Goal: Information Seeking & Learning: Check status

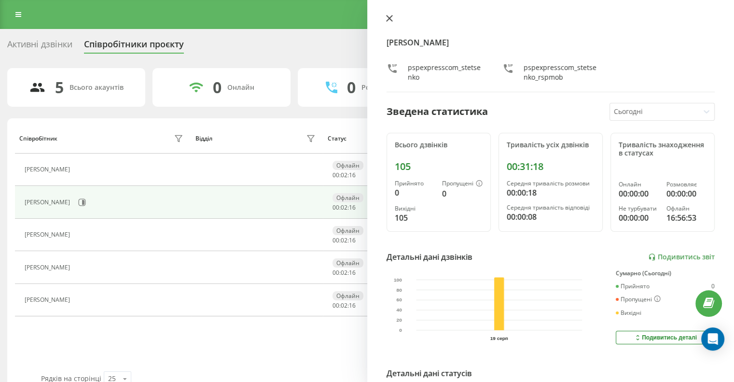
click at [390, 19] on icon at bounding box center [389, 18] width 7 height 7
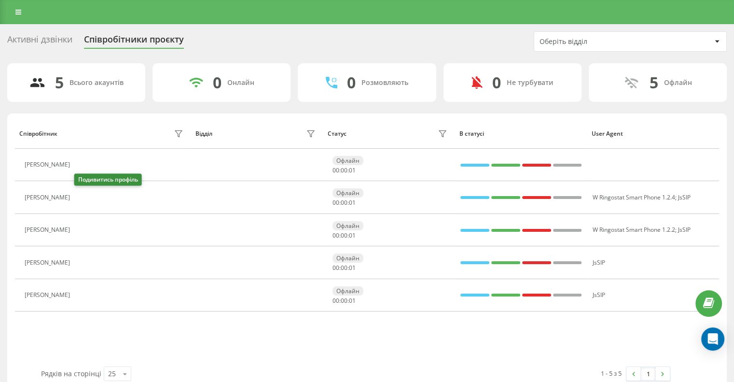
click at [76, 202] on button at bounding box center [81, 199] width 12 height 14
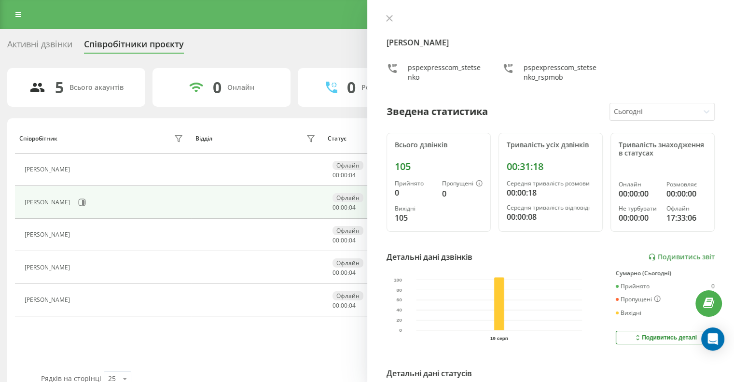
click at [388, 18] on icon at bounding box center [389, 18] width 7 height 7
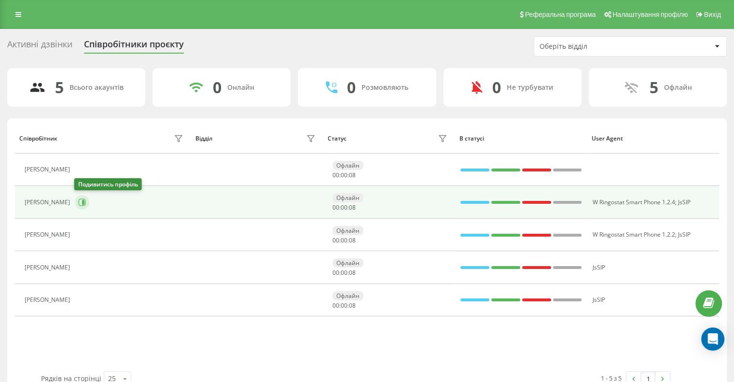
click at [80, 201] on icon at bounding box center [82, 202] width 8 height 8
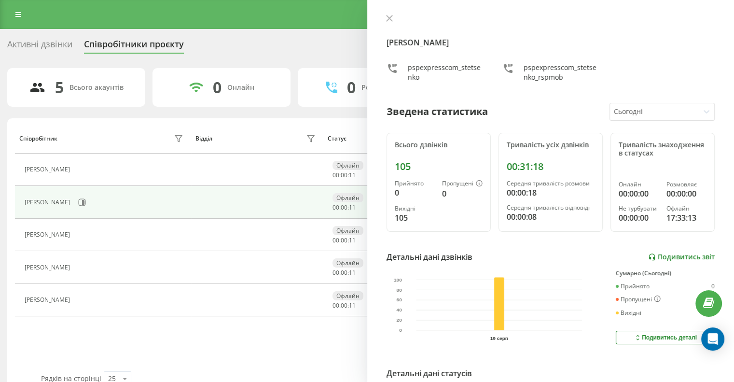
click at [664, 253] on link "Подивитись звіт" at bounding box center [682, 257] width 67 height 8
click at [391, 21] on icon at bounding box center [389, 18] width 6 height 6
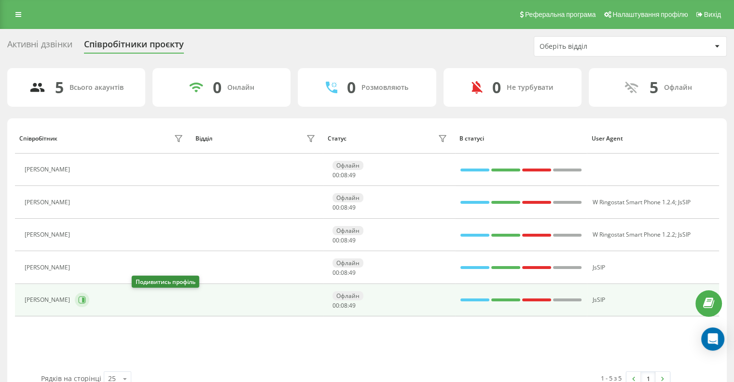
click at [86, 299] on icon at bounding box center [82, 300] width 8 height 8
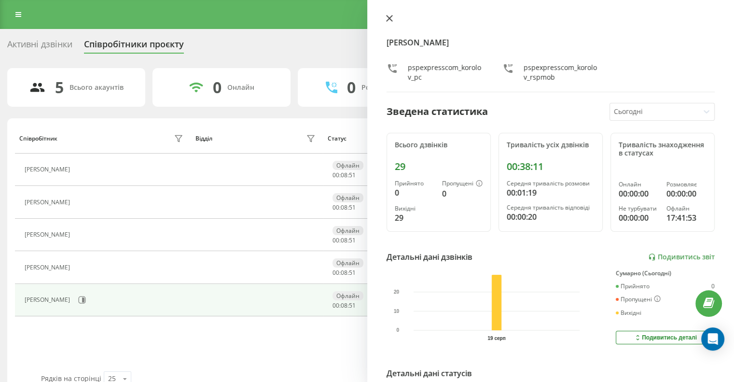
click at [388, 15] on icon at bounding box center [389, 18] width 7 height 7
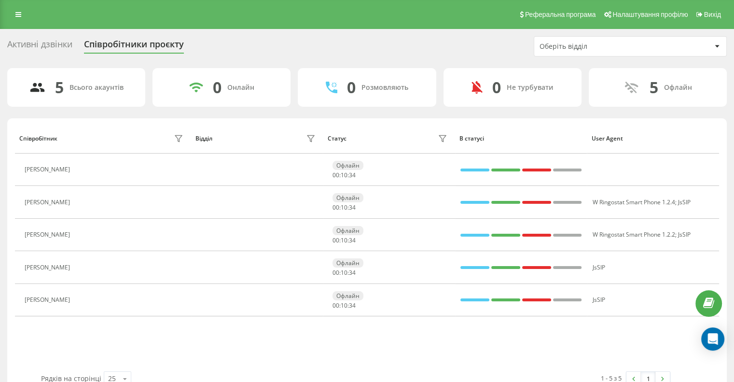
click at [284, 56] on div "Активні дзвінки Співробітники проєкту Оберіть відділ" at bounding box center [367, 46] width 720 height 20
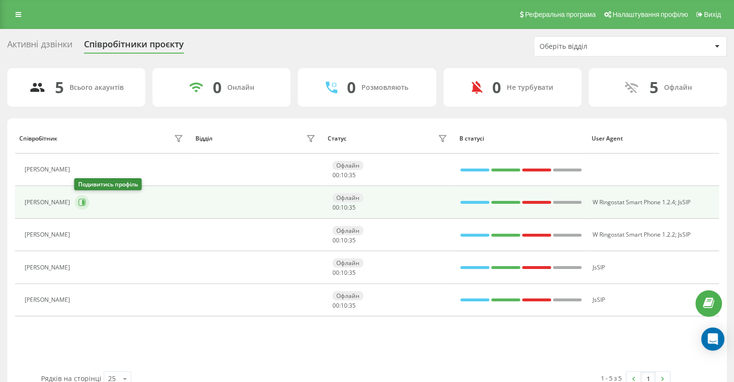
click at [81, 197] on button at bounding box center [82, 202] width 14 height 14
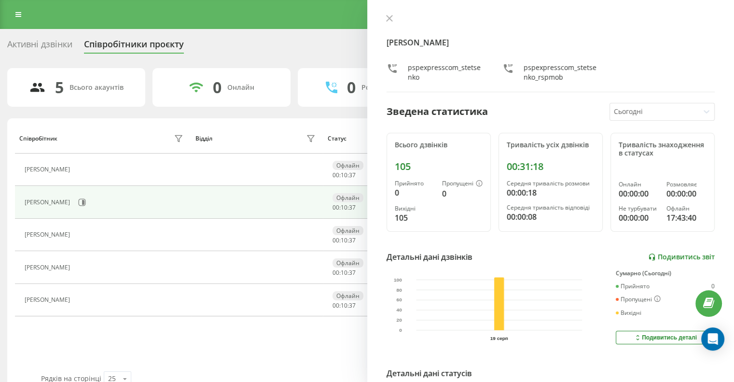
click at [697, 254] on link "Подивитись звіт" at bounding box center [682, 257] width 67 height 8
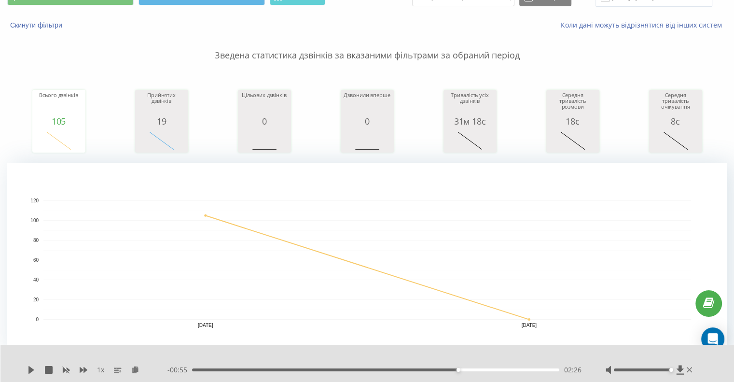
scroll to position [60, 0]
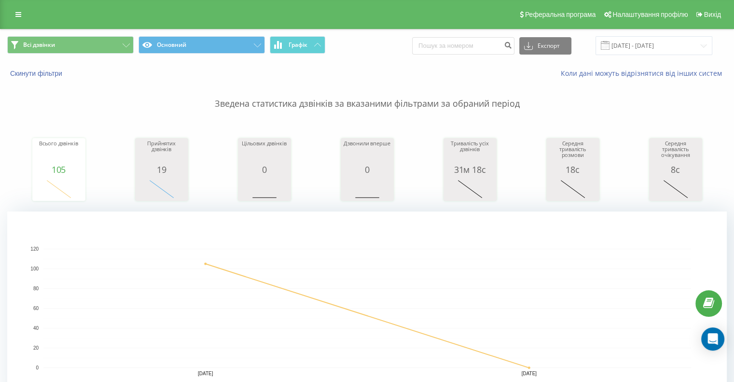
click at [467, 285] on rect "A chart." at bounding box center [367, 308] width 648 height 119
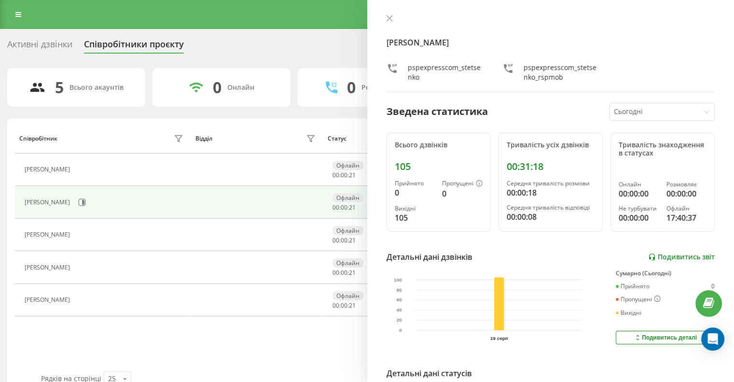
click at [688, 253] on link "Подивитись звіт" at bounding box center [682, 257] width 67 height 8
click at [271, 47] on div "Активні дзвінки Співробітники проєкту Оберіть відділ" at bounding box center [367, 46] width 720 height 20
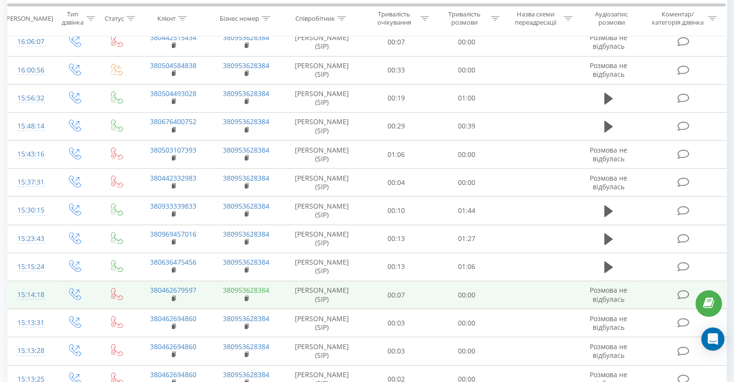
scroll to position [827, 0]
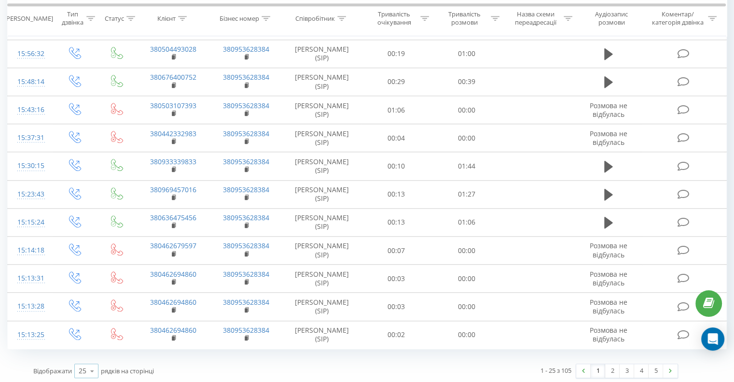
click at [87, 368] on icon at bounding box center [92, 371] width 14 height 19
click at [88, 353] on span "100" at bounding box center [85, 357] width 12 height 9
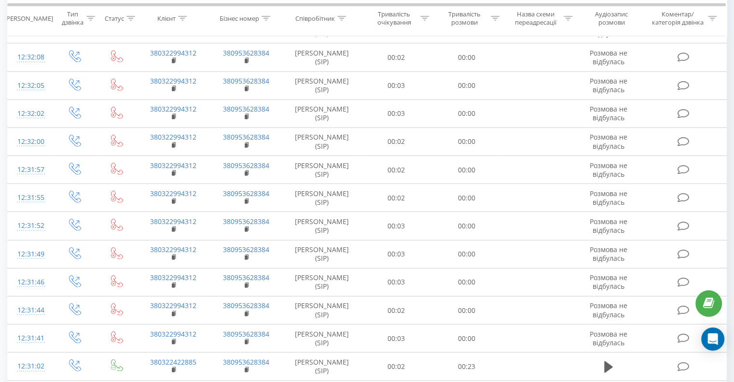
scroll to position [2927, 0]
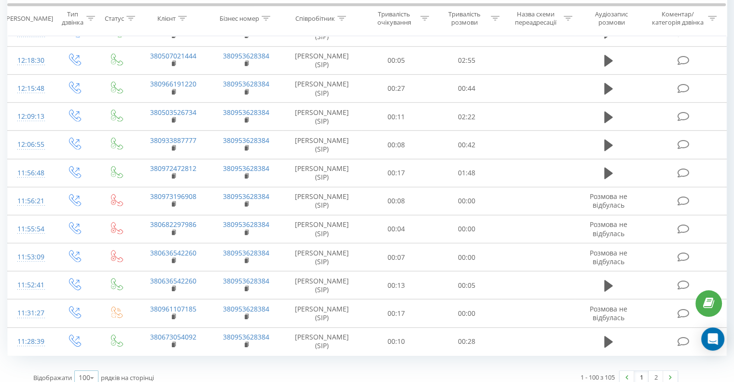
click at [91, 368] on icon at bounding box center [92, 377] width 14 height 19
click at [87, 329] on div "25" at bounding box center [86, 336] width 23 height 14
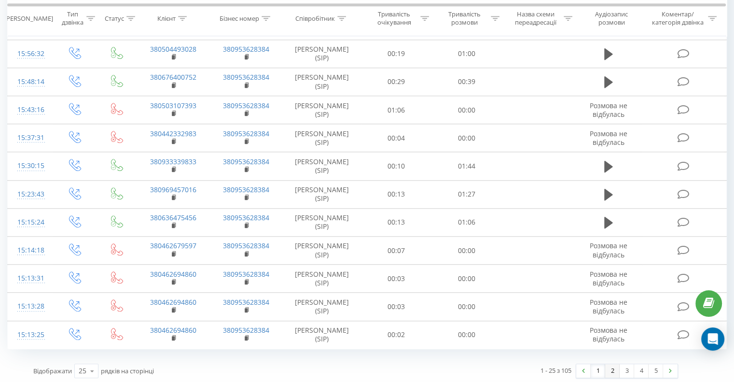
click at [616, 367] on link "2" at bounding box center [613, 371] width 14 height 14
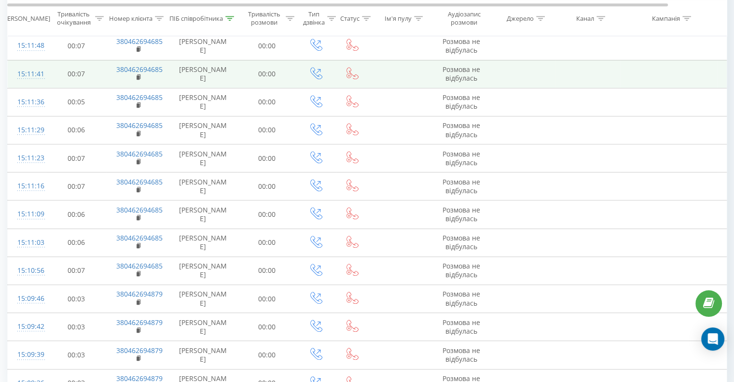
scroll to position [827, 0]
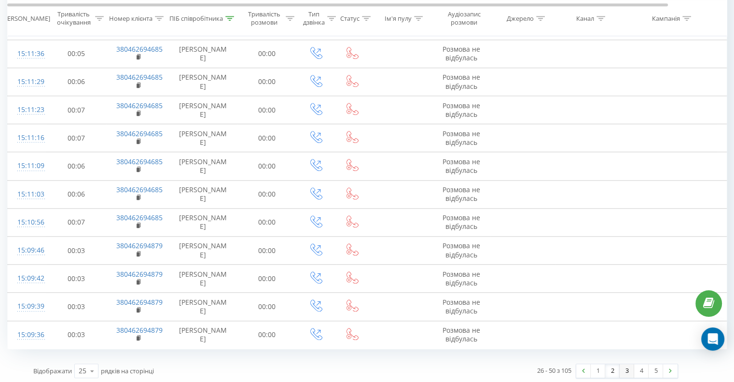
click at [625, 368] on link "3" at bounding box center [627, 371] width 14 height 14
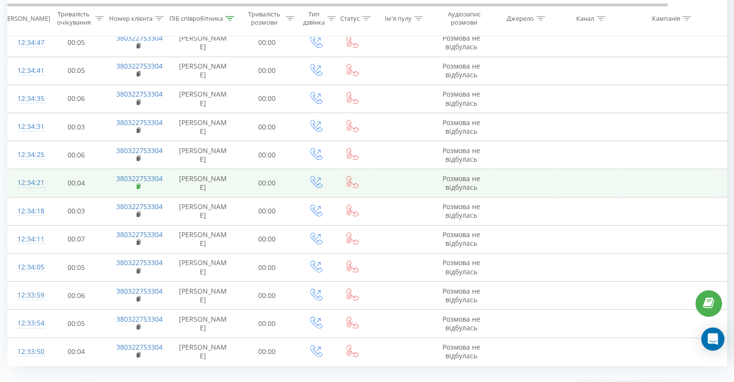
scroll to position [827, 0]
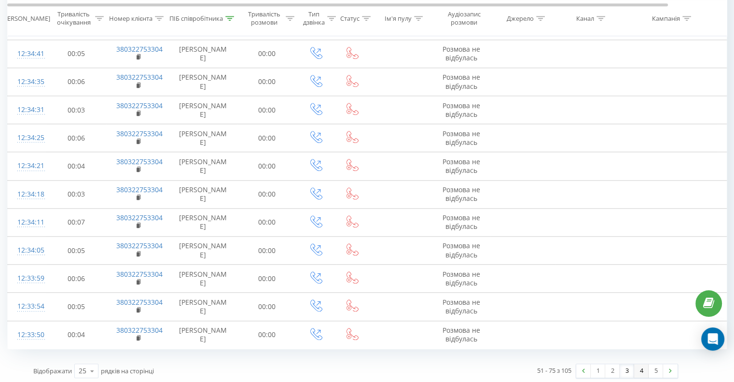
click at [640, 370] on link "4" at bounding box center [642, 371] width 14 height 14
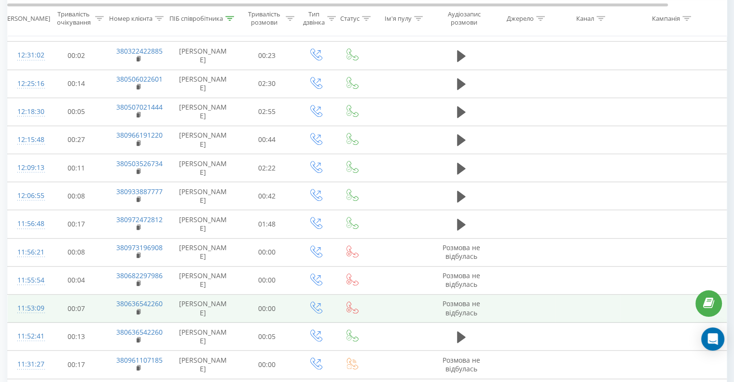
scroll to position [827, 0]
